Goal: Task Accomplishment & Management: Manage account settings

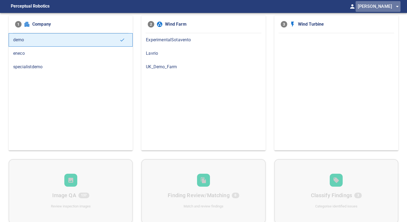
click at [377, 5] on span "[PERSON_NAME] arrow_drop_down" at bounding box center [379, 7] width 43 height 8
click at [204, 6] on div at bounding box center [203, 111] width 407 height 222
click at [155, 52] on span "Lavrio" at bounding box center [203, 53] width 115 height 6
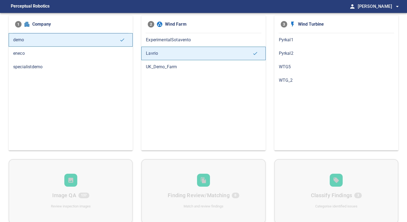
click at [310, 42] on span "Pyrkal1" at bounding box center [336, 40] width 115 height 6
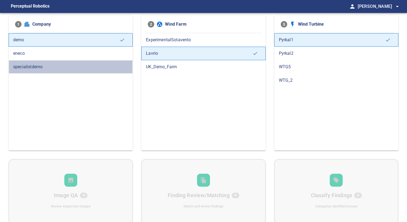
click at [36, 68] on span "specialistdemo" at bounding box center [70, 67] width 115 height 6
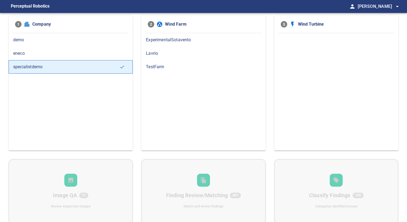
click at [168, 53] on span "Lavrio" at bounding box center [203, 53] width 115 height 6
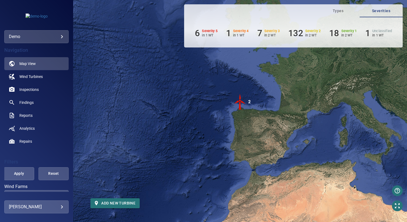
click at [34, 208] on body "**********" at bounding box center [203, 111] width 407 height 222
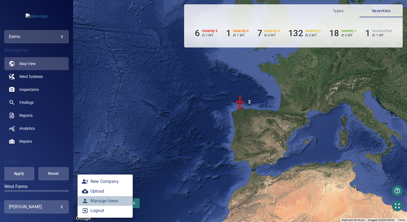
click at [103, 202] on link "Manage Users" at bounding box center [105, 201] width 55 height 10
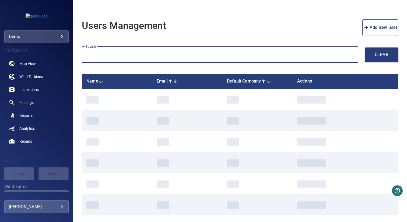
click at [127, 53] on input "text" at bounding box center [220, 55] width 276 height 16
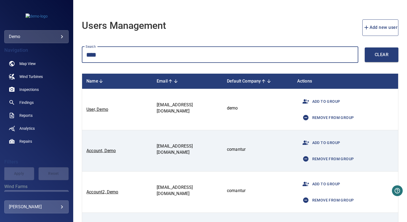
type input "****"
click at [97, 109] on link "User, Demo" at bounding box center [97, 109] width 22 height 5
